Goal: Find specific page/section: Find specific page/section

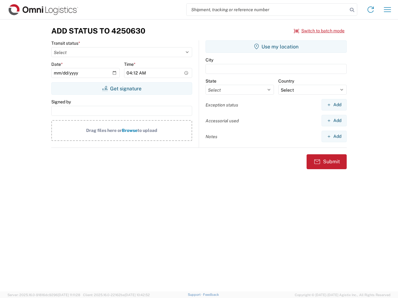
click at [267, 10] on input "search" at bounding box center [266, 10] width 161 height 12
click at [352, 10] on icon at bounding box center [351, 10] width 9 height 9
click at [370, 10] on icon at bounding box center [370, 10] width 10 height 10
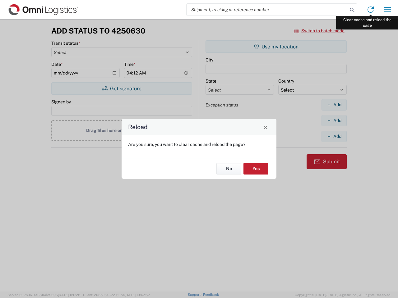
click at [387, 10] on div "Reload Are you sure, you want to clear cache and reload the page? No Yes" at bounding box center [199, 149] width 398 height 298
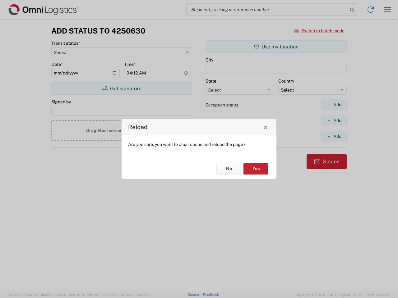
click at [319, 31] on div "Reload Are you sure, you want to clear cache and reload the page? No Yes" at bounding box center [199, 149] width 398 height 298
click at [122, 89] on div "Reload Are you sure, you want to clear cache and reload the page? No Yes" at bounding box center [199, 149] width 398 height 298
click at [276, 47] on div "Reload Are you sure, you want to clear cache and reload the page? No Yes" at bounding box center [199, 149] width 398 height 298
click at [334, 105] on div "Reload Are you sure, you want to clear cache and reload the page? No Yes" at bounding box center [199, 149] width 398 height 298
click at [334, 121] on div "Reload Are you sure, you want to clear cache and reload the page? No Yes" at bounding box center [199, 149] width 398 height 298
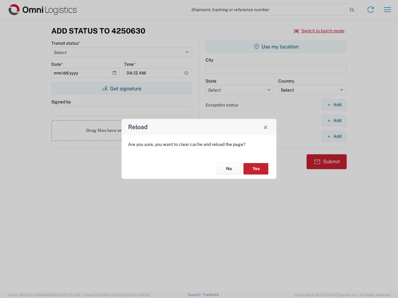
click at [334, 136] on div "Reload Are you sure, you want to clear cache and reload the page? No Yes" at bounding box center [199, 149] width 398 height 298
